Goal: Task Accomplishment & Management: Manage account settings

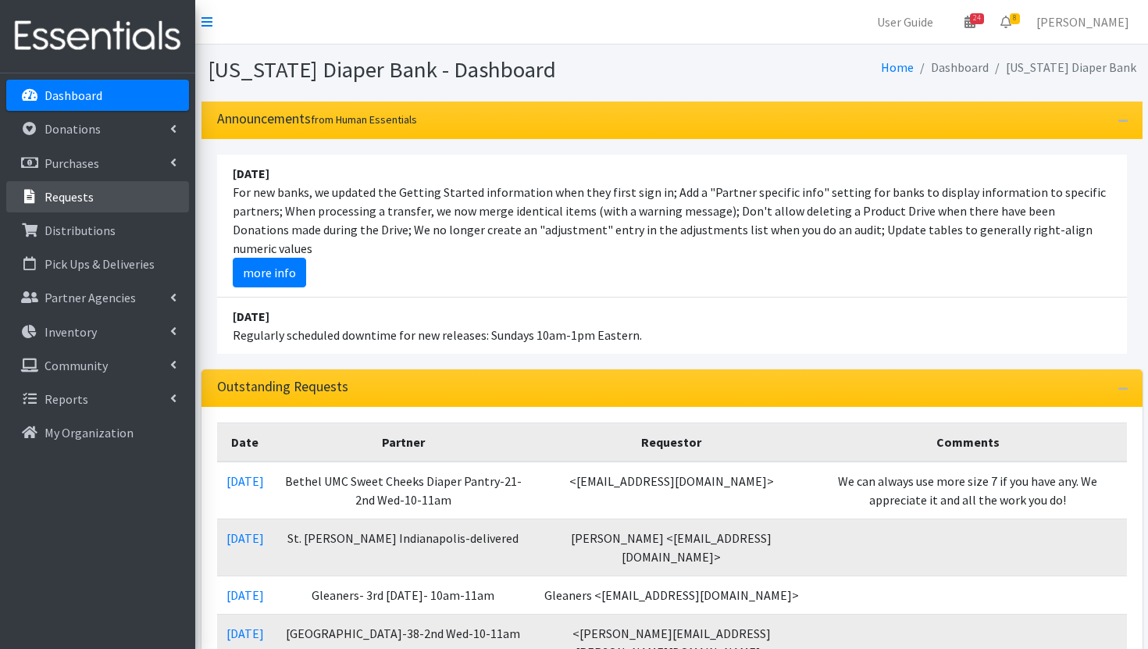
click at [68, 194] on p "Requests" at bounding box center [69, 197] width 49 height 16
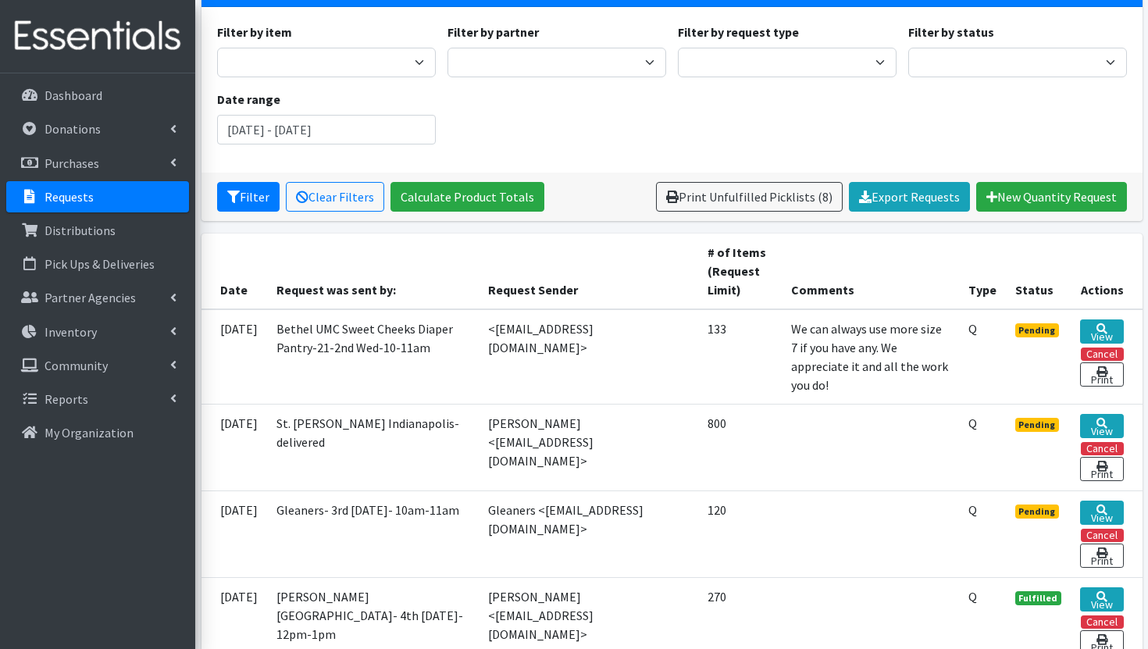
scroll to position [133, 0]
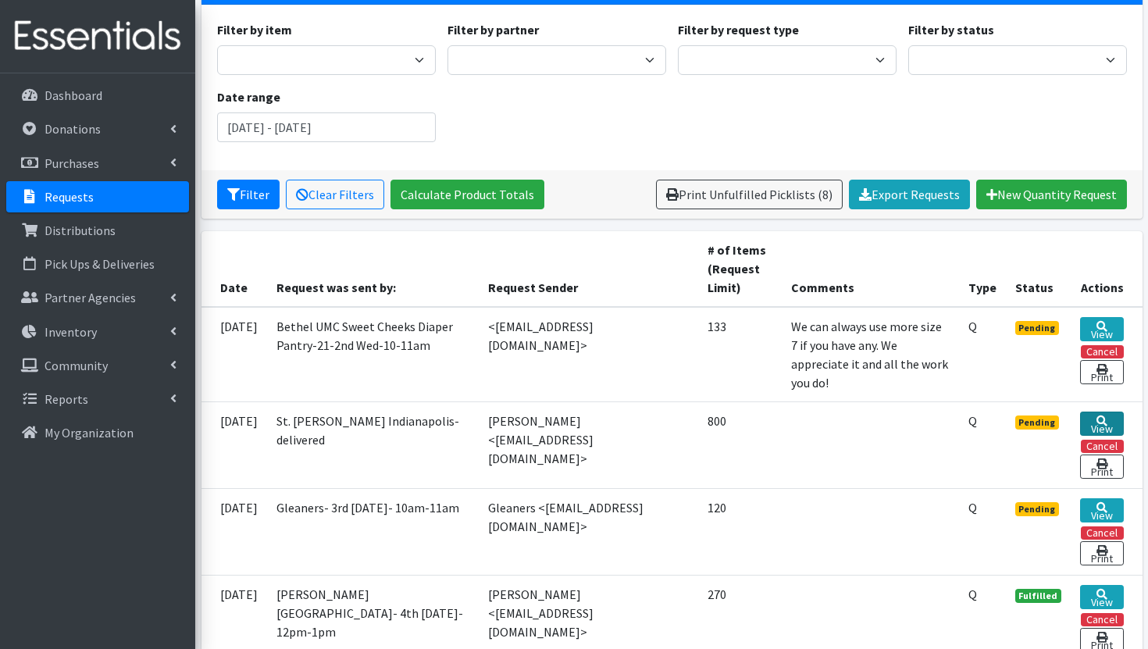
click at [1105, 418] on icon at bounding box center [1101, 420] width 11 height 11
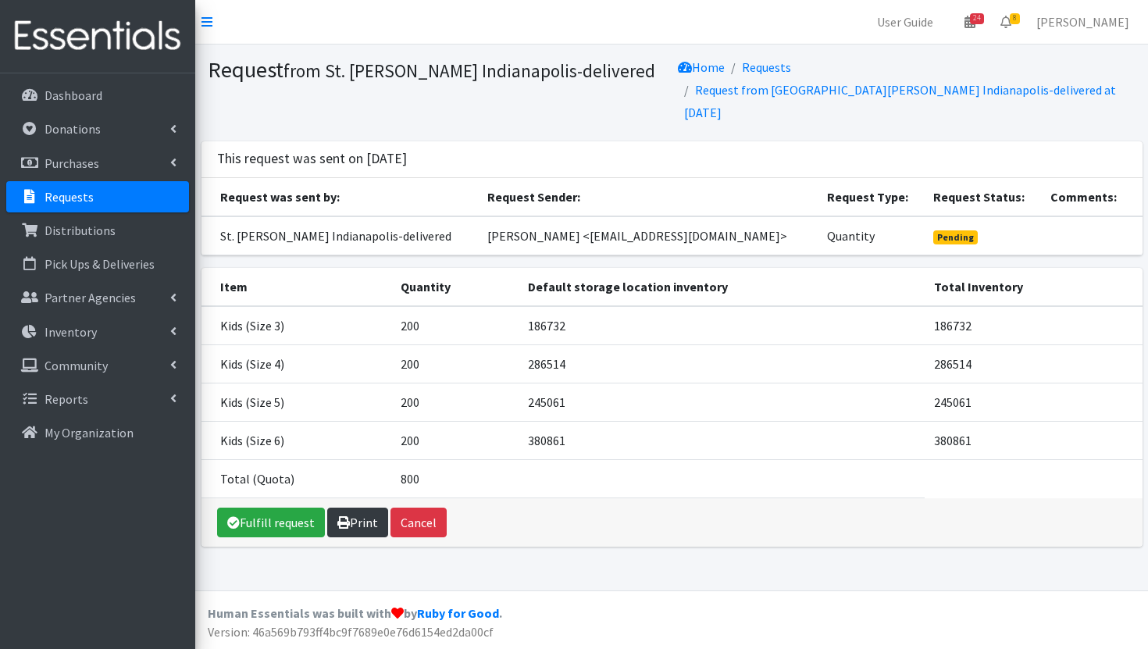
click at [338, 516] on icon at bounding box center [343, 522] width 12 height 12
